Goal: Task Accomplishment & Management: Manage account settings

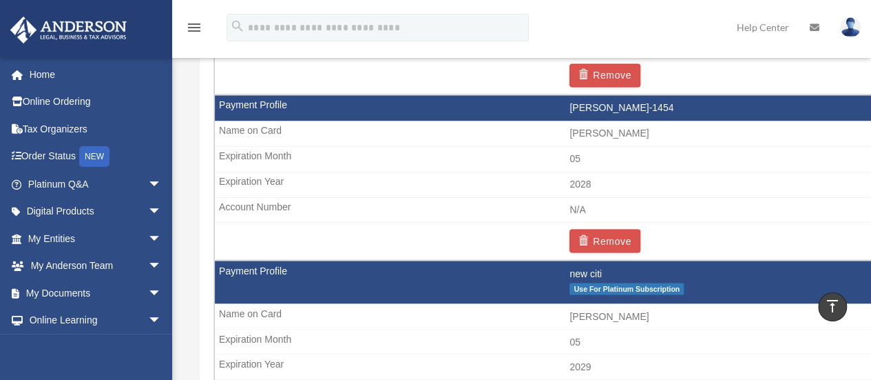
scroll to position [1109, 0]
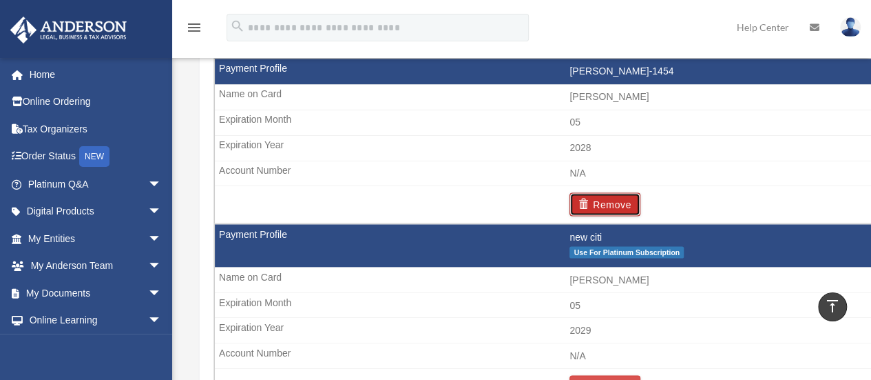
click at [619, 200] on button "Remove" at bounding box center [605, 203] width 71 height 23
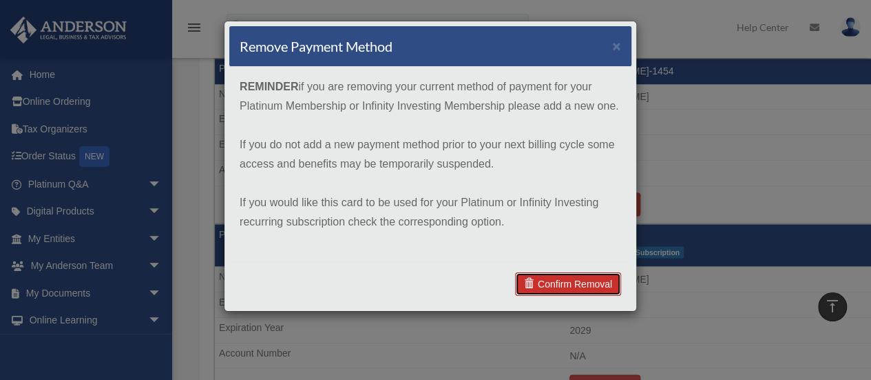
click at [595, 276] on link "Confirm Removal" at bounding box center [568, 283] width 106 height 23
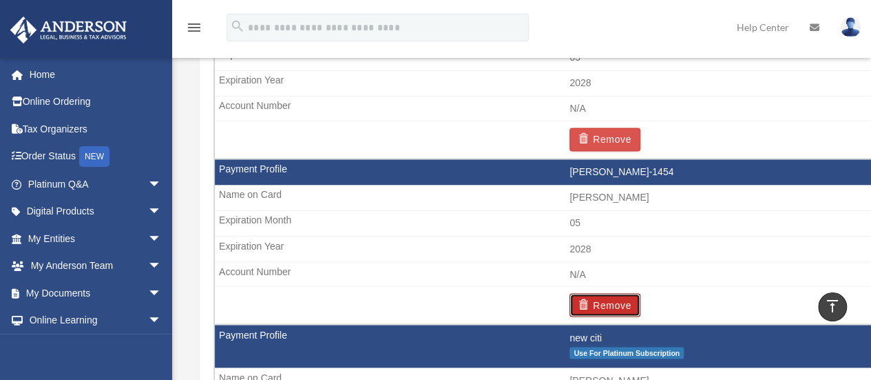
scroll to position [1054, 0]
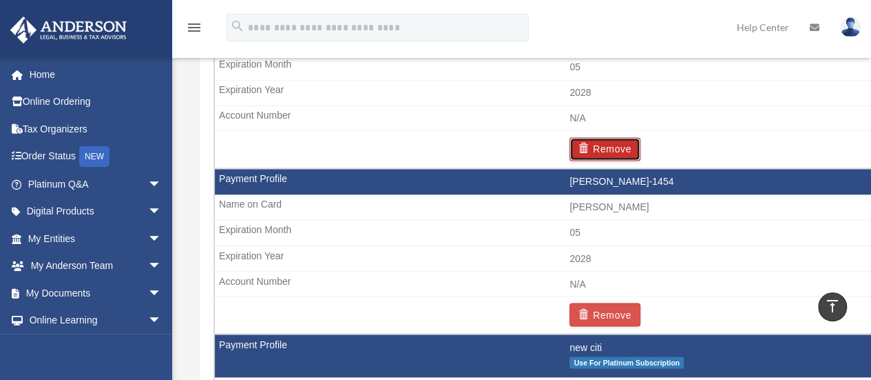
click at [613, 144] on button "Remove" at bounding box center [605, 148] width 71 height 23
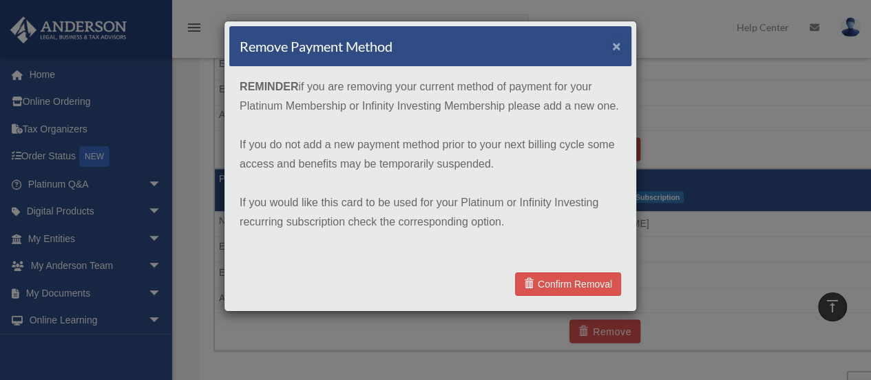
click at [617, 42] on button "×" at bounding box center [616, 46] width 9 height 14
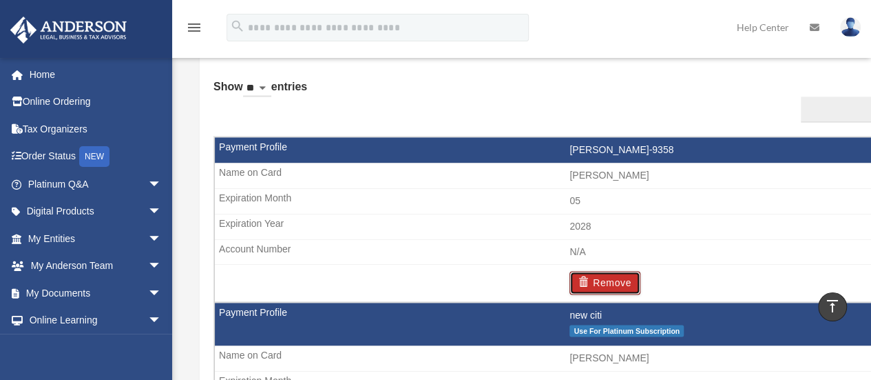
scroll to position [925, 0]
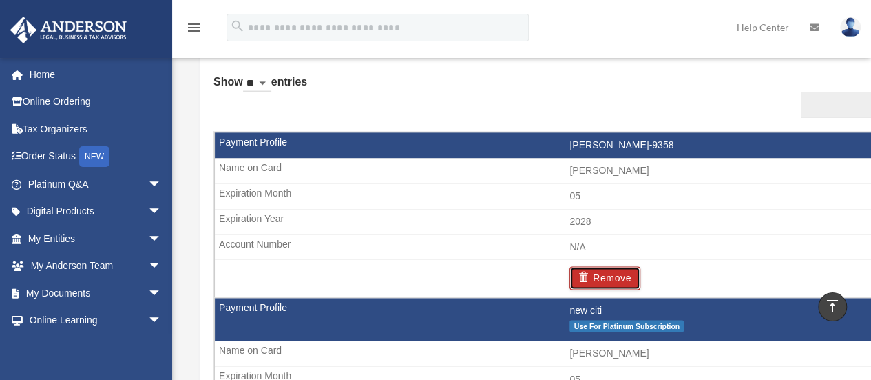
click at [608, 273] on button "Remove" at bounding box center [605, 277] width 71 height 23
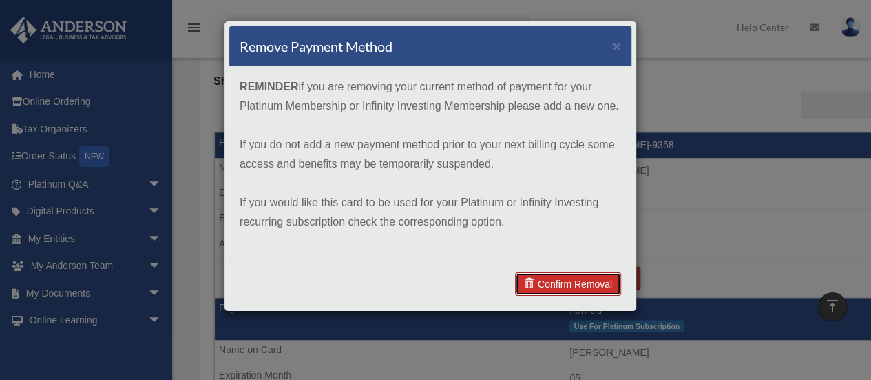
drag, startPoint x: 589, startPoint y: 280, endPoint x: 635, endPoint y: 249, distance: 55.6
click at [589, 279] on link "Confirm Removal" at bounding box center [568, 283] width 106 height 23
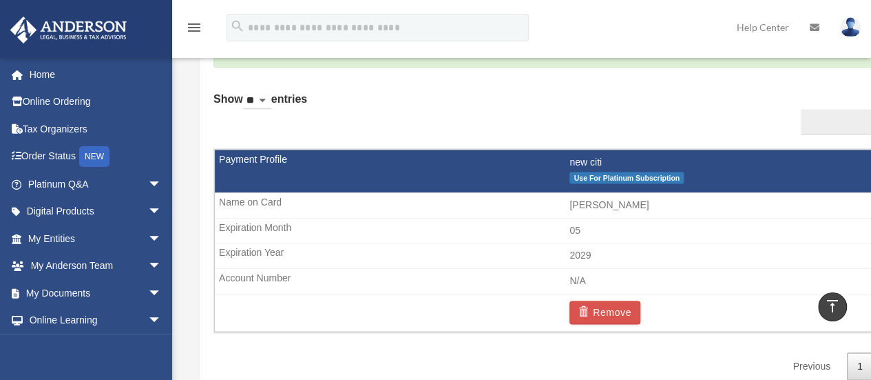
scroll to position [23, 0]
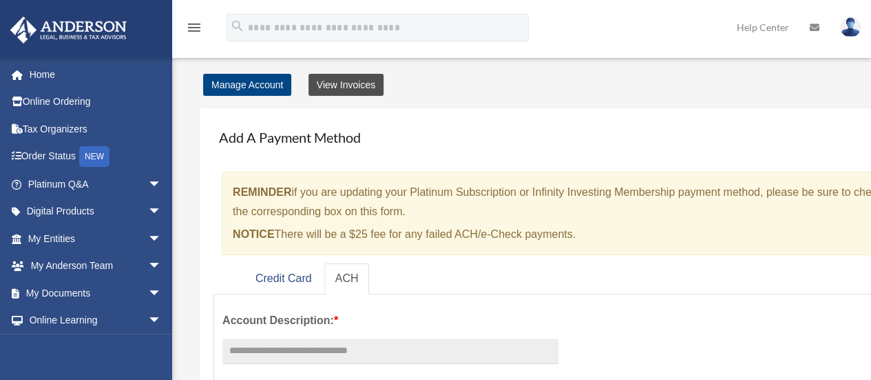
click at [344, 83] on link "View Invoices" at bounding box center [346, 85] width 75 height 22
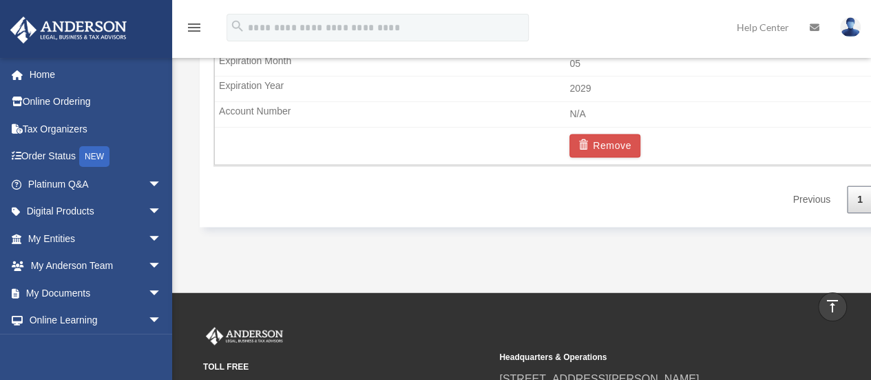
scroll to position [1185, 0]
